Goal: Book appointment/travel/reservation

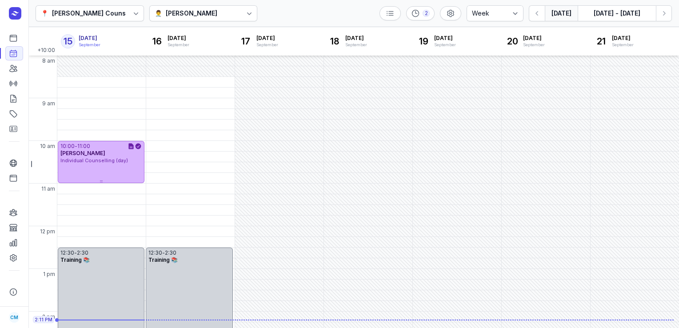
select select "week"
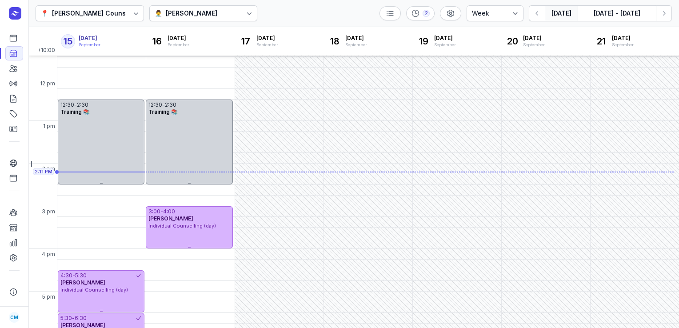
click at [222, 11] on div "👨‍⚕️ [PERSON_NAME]" at bounding box center [203, 13] width 108 height 16
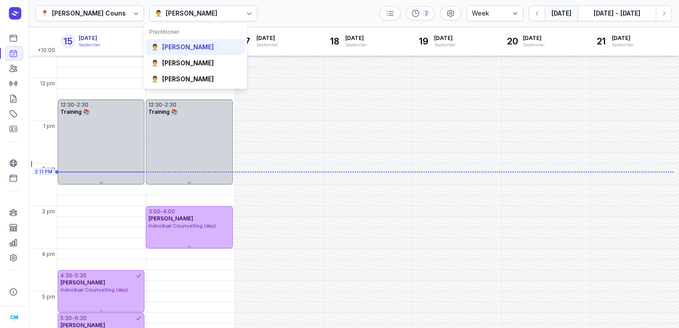
click at [211, 48] on div "[PERSON_NAME]" at bounding box center [188, 47] width 52 height 9
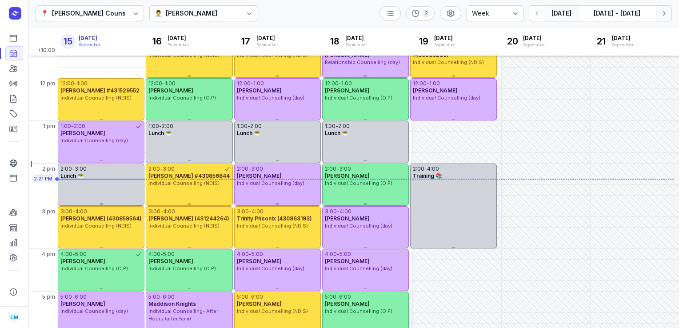
click at [664, 15] on icon "button" at bounding box center [663, 13] width 9 height 9
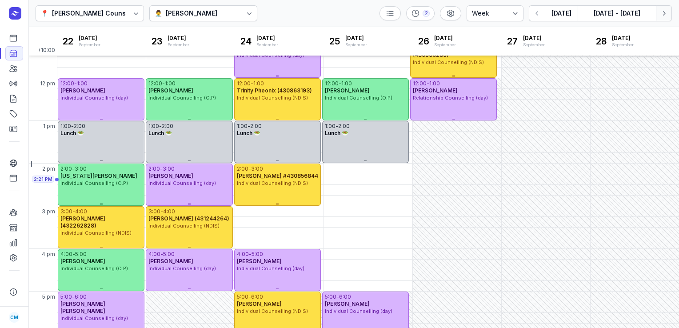
click at [664, 15] on icon "button" at bounding box center [663, 13] width 9 height 9
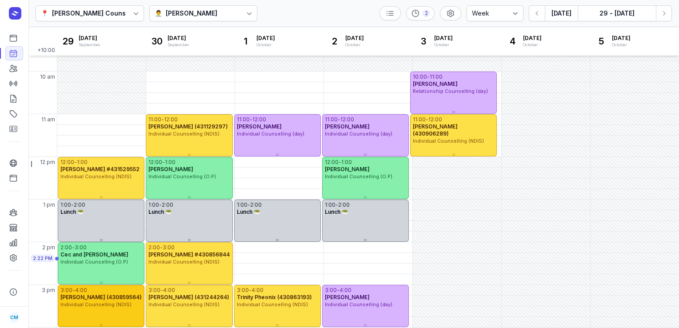
scroll to position [68, 0]
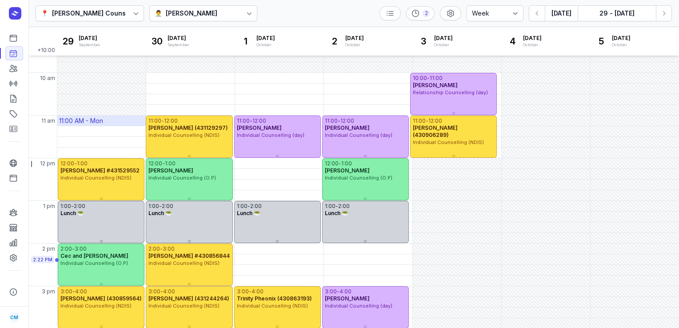
click at [99, 119] on div "11:00 AM - Mon" at bounding box center [81, 120] width 44 height 9
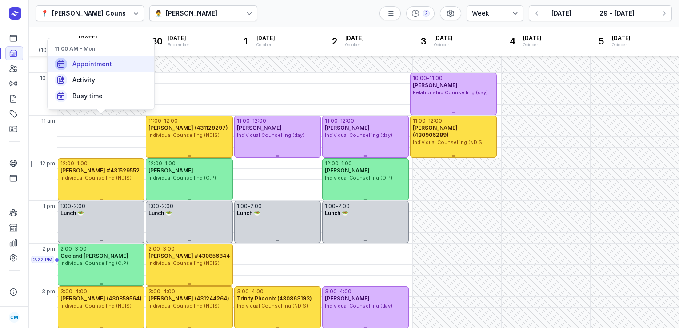
click at [112, 63] on div "Appointment" at bounding box center [101, 64] width 107 height 16
select select
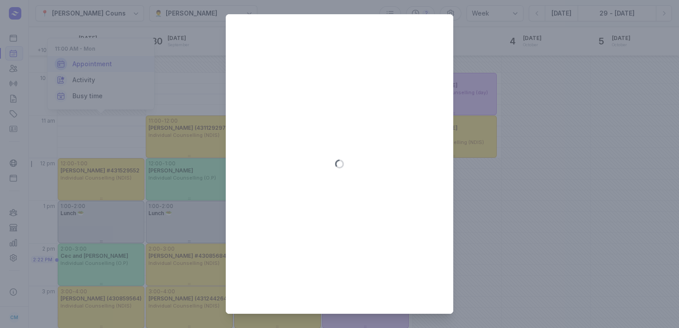
type input "[DATE]"
select select "11:00"
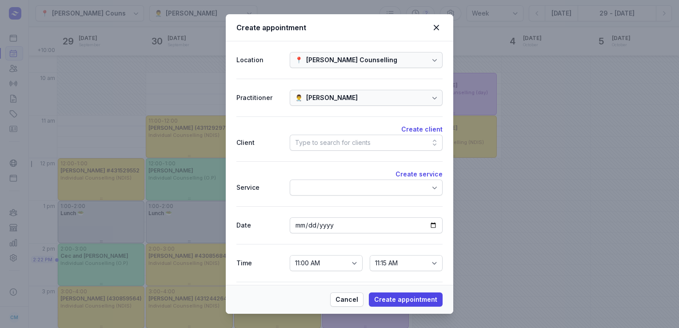
click at [316, 137] on div "Type to search for clients" at bounding box center [332, 142] width 75 height 11
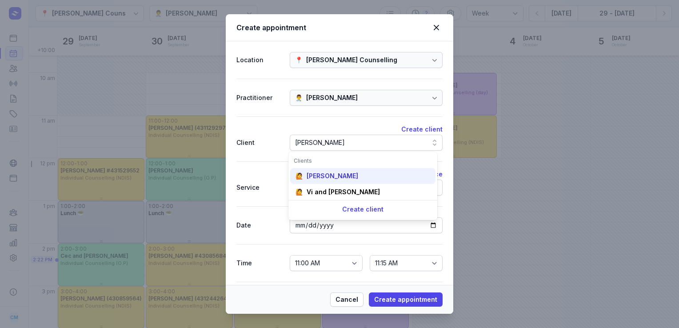
type input "[PERSON_NAME]"
click at [324, 176] on div "[PERSON_NAME]" at bounding box center [332, 175] width 52 height 9
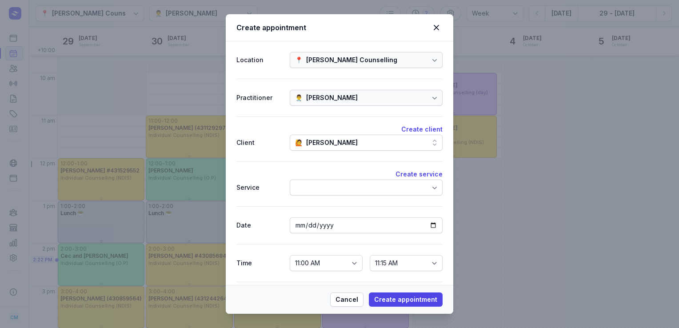
click at [324, 176] on div "Create service" at bounding box center [339, 174] width 206 height 11
click at [329, 191] on div at bounding box center [366, 187] width 153 height 16
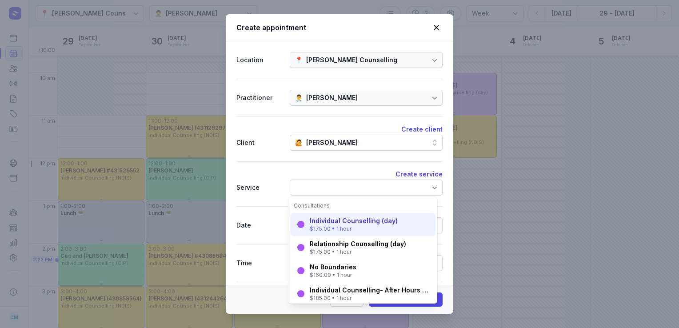
click at [332, 225] on div "Individual Counselling (day)" at bounding box center [354, 220] width 88 height 9
select select "12:00"
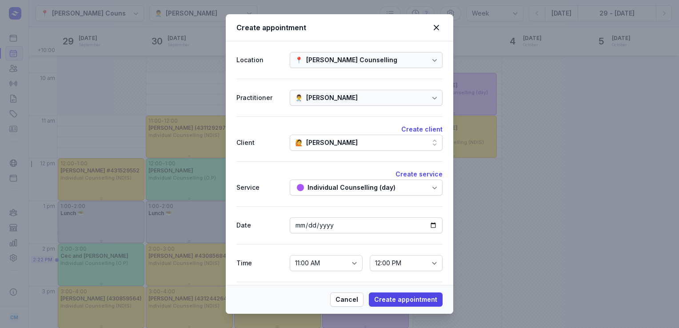
click at [393, 289] on div "Cancel Create appointment" at bounding box center [339, 299] width 227 height 29
click at [395, 293] on button "Create appointment" at bounding box center [406, 299] width 74 height 14
select select
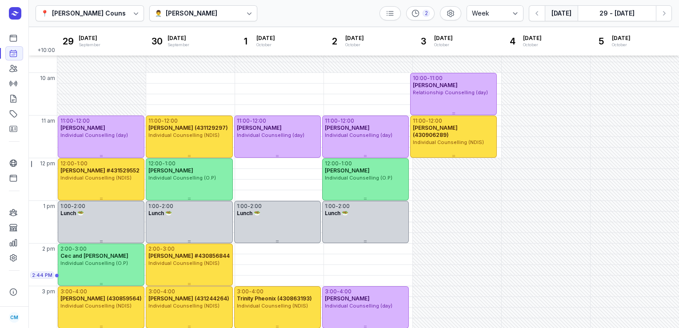
click at [566, 13] on button "[DATE]" at bounding box center [560, 13] width 33 height 16
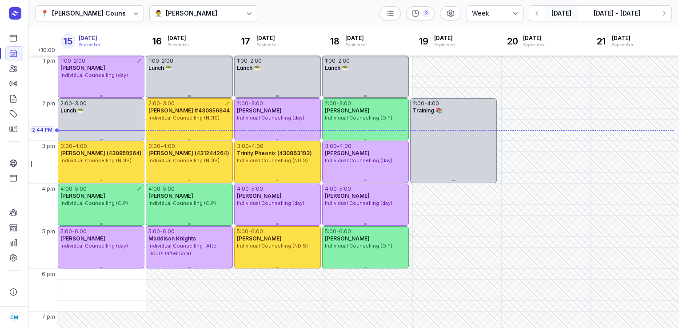
scroll to position [213, 0]
click at [660, 12] on icon "button" at bounding box center [663, 13] width 9 height 9
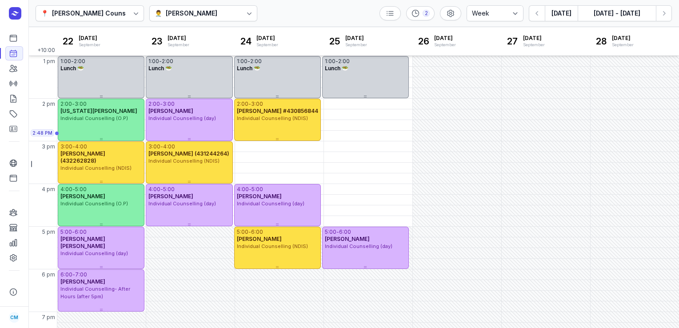
click at [245, 12] on icon at bounding box center [249, 13] width 9 height 9
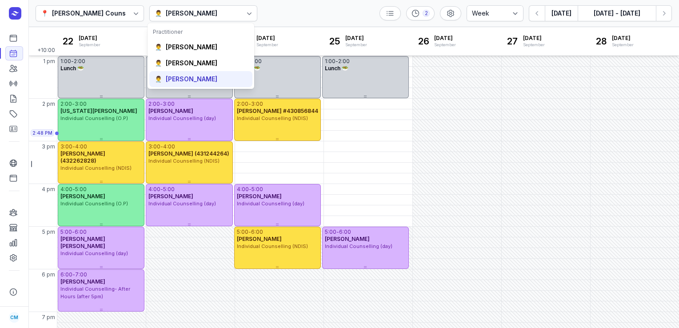
click at [188, 75] on div "[PERSON_NAME]" at bounding box center [192, 79] width 52 height 9
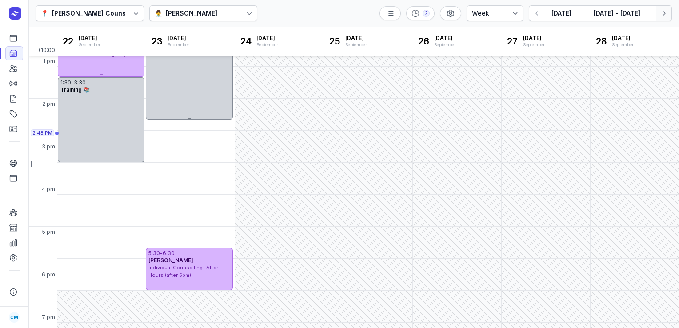
click at [664, 13] on icon "button" at bounding box center [664, 13] width 3 height 4
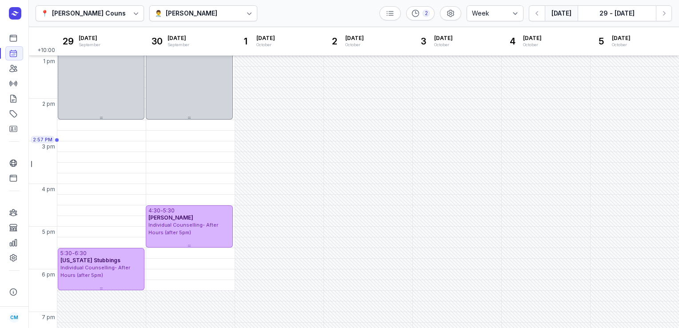
click at [564, 14] on button "[DATE]" at bounding box center [560, 13] width 33 height 16
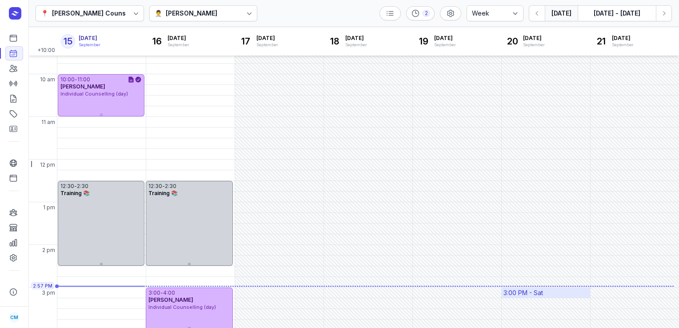
scroll to position [66, 0]
click at [242, 6] on div at bounding box center [249, 13] width 16 height 16
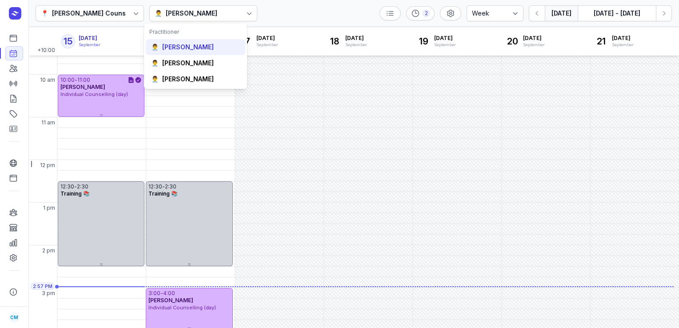
click at [206, 52] on div "👨‍⚕️ [PERSON_NAME]" at bounding box center [195, 47] width 99 height 16
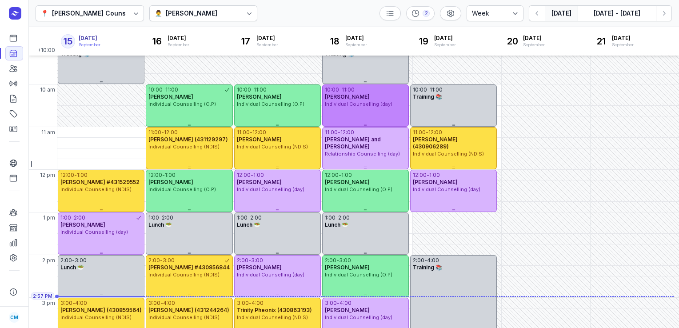
scroll to position [57, 0]
